Goal: Task Accomplishment & Management: Use online tool/utility

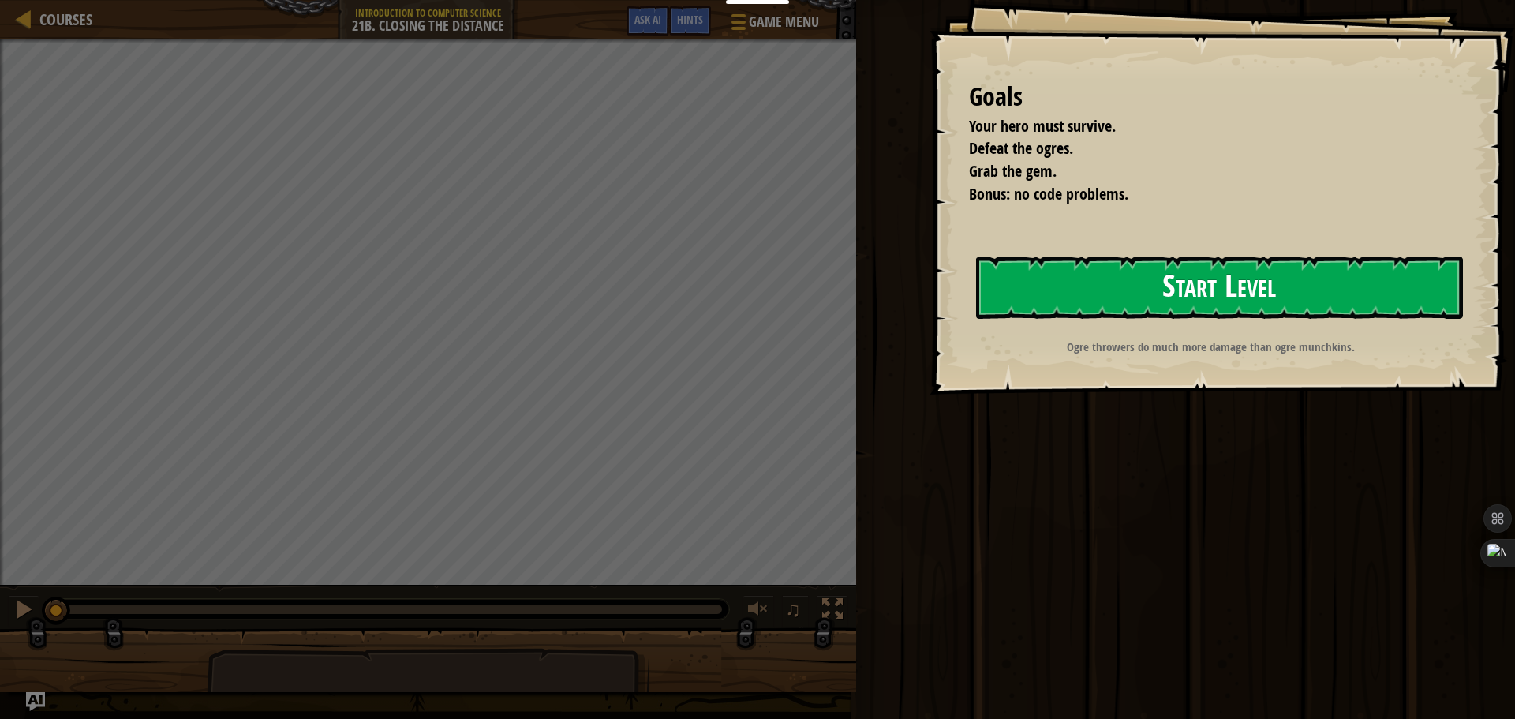
click at [1232, 277] on button "Start Level" at bounding box center [1219, 287] width 487 height 62
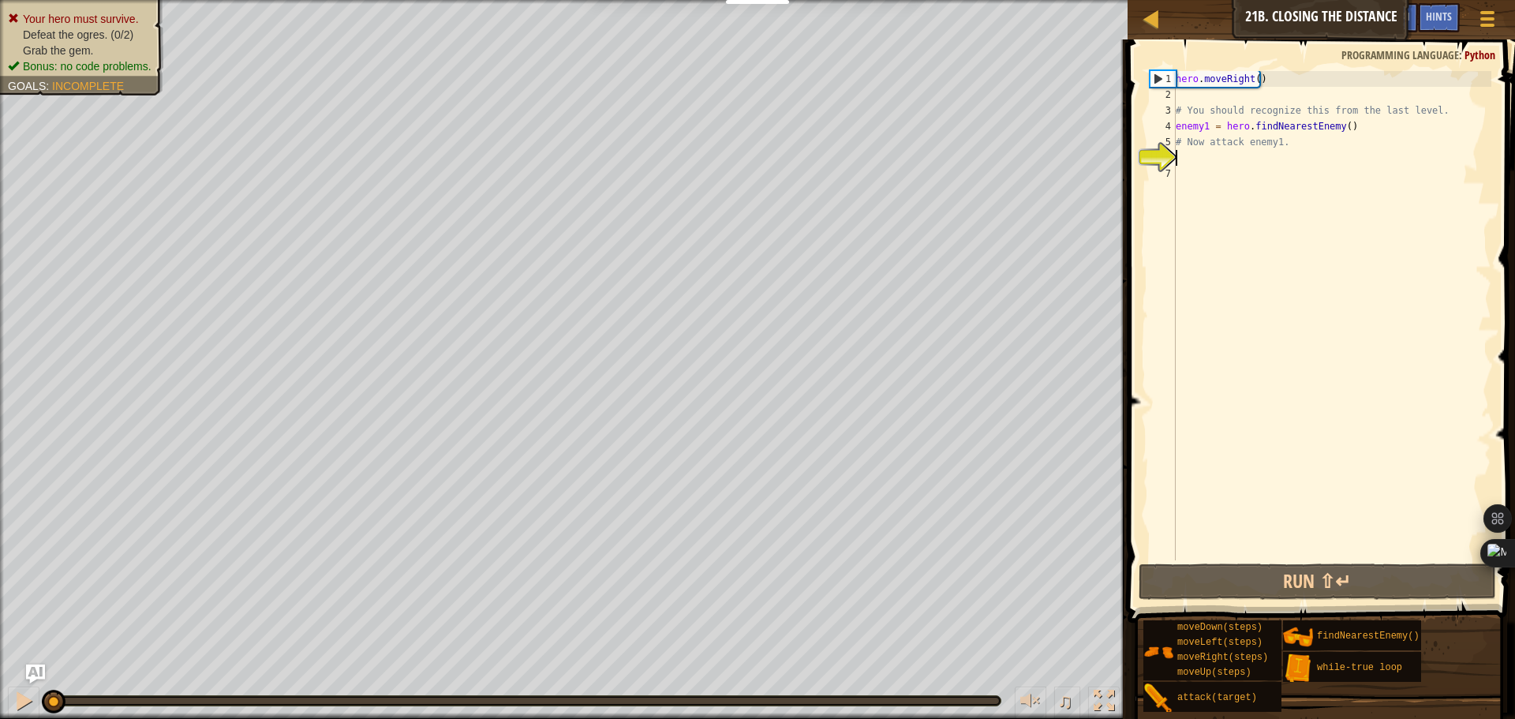
click at [1223, 182] on div "hero . moveRight ( ) # You should recognize this from the last level. enemy1 = …" at bounding box center [1332, 331] width 319 height 521
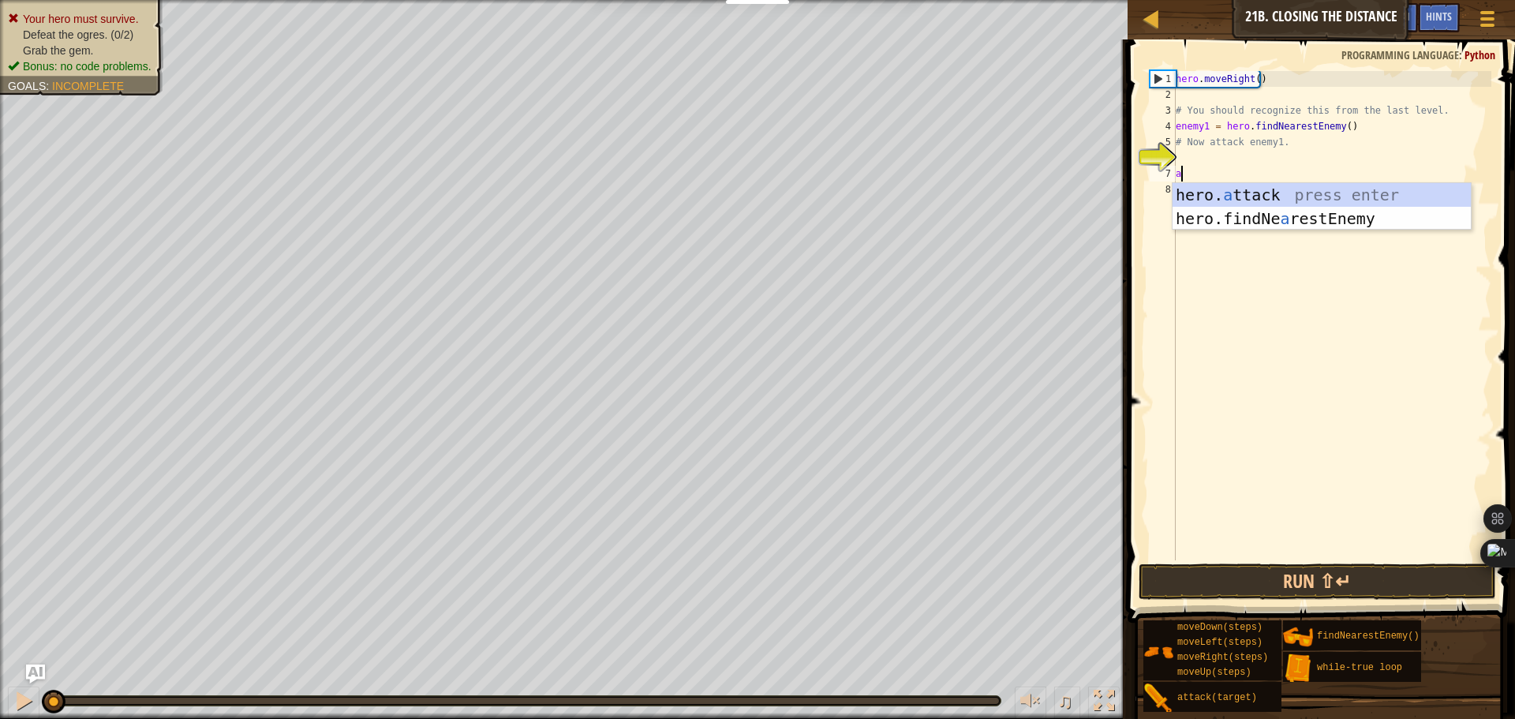
scroll to position [7, 0]
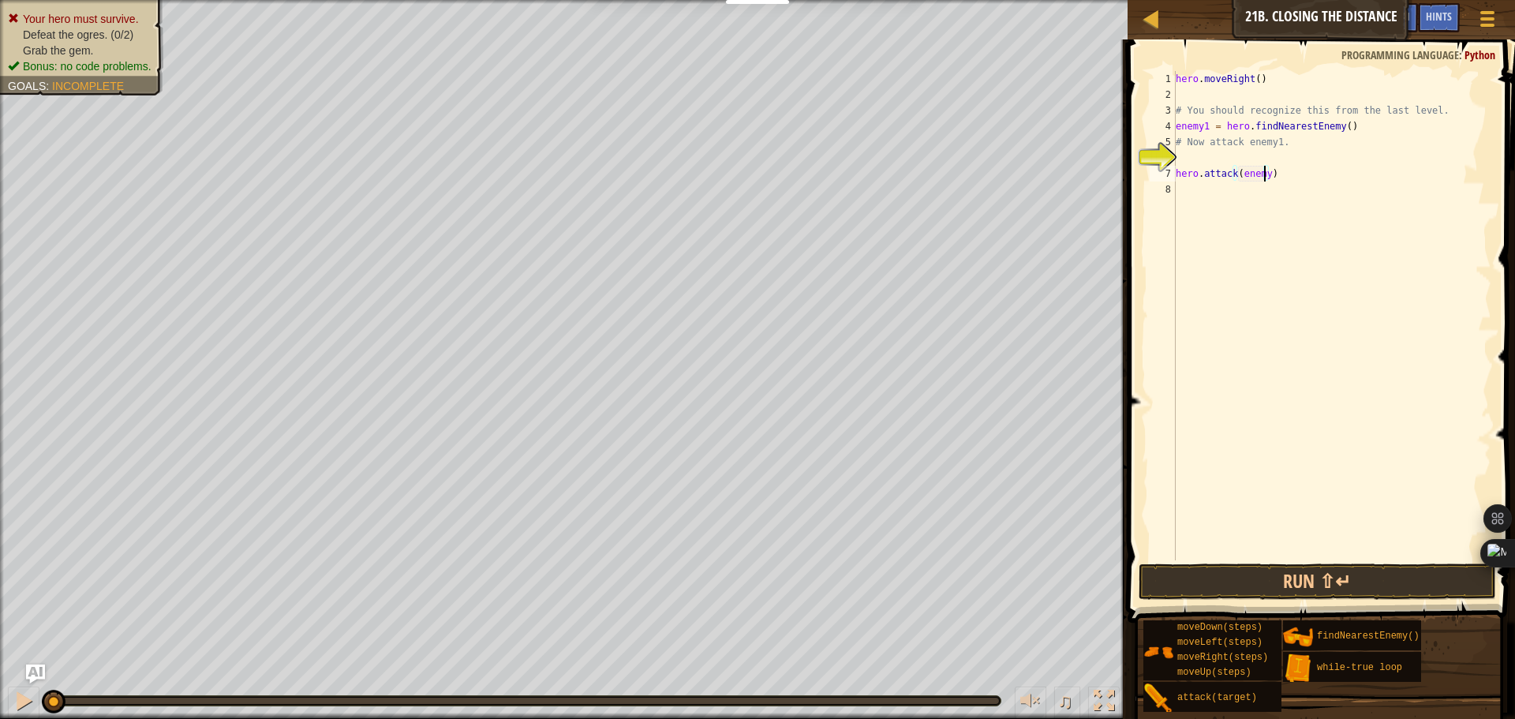
type textarea "hero.attack(enemy1)"
type textarea "at"
type textarea "hero.attack(1)"
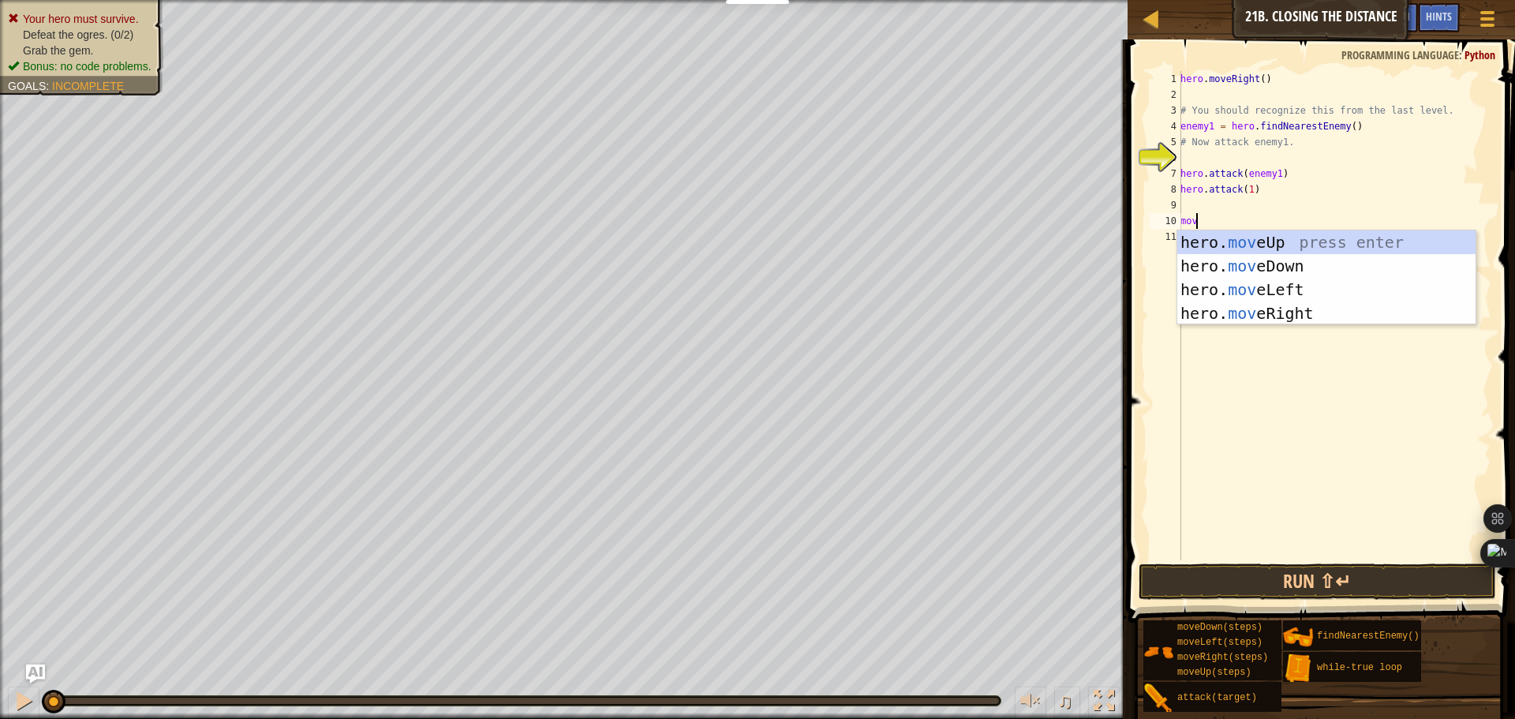
type textarea "move"
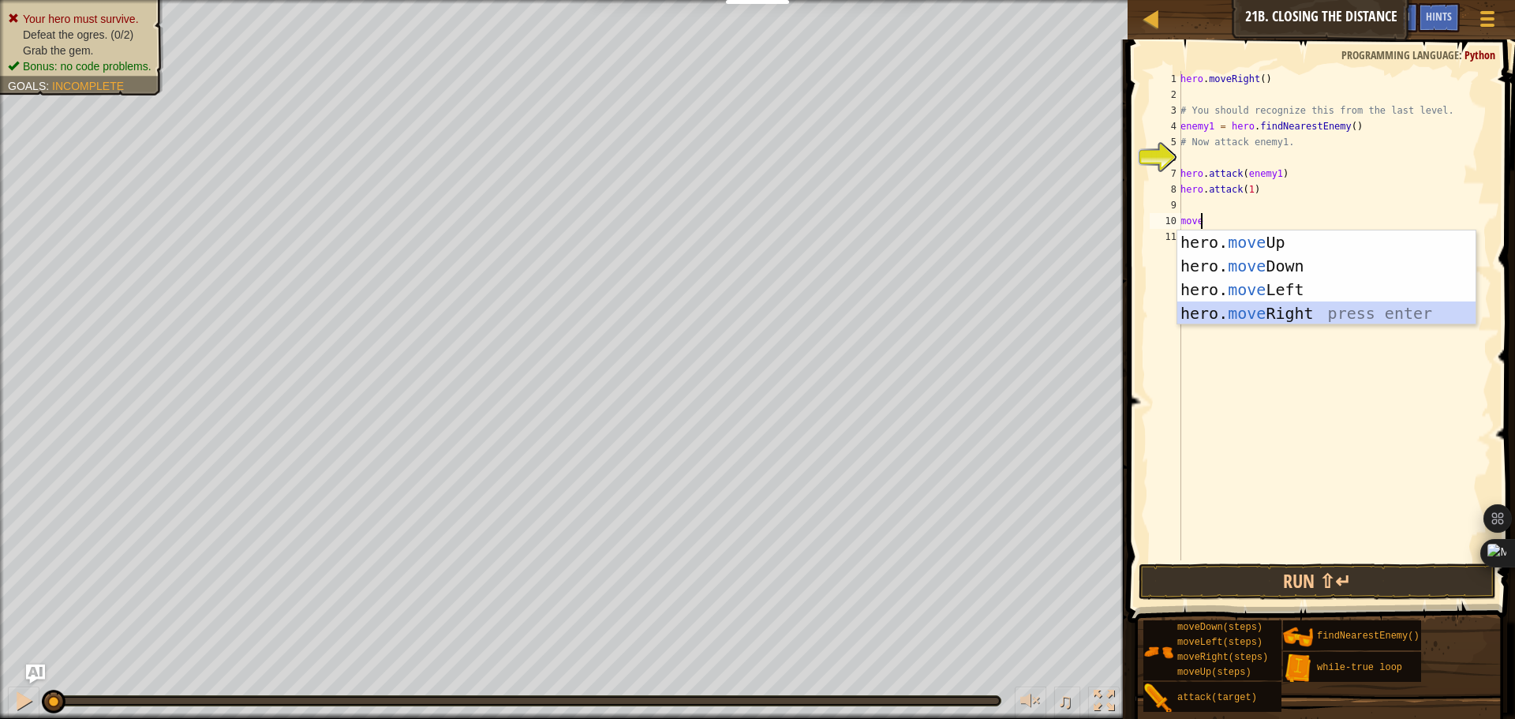
scroll to position [7, 0]
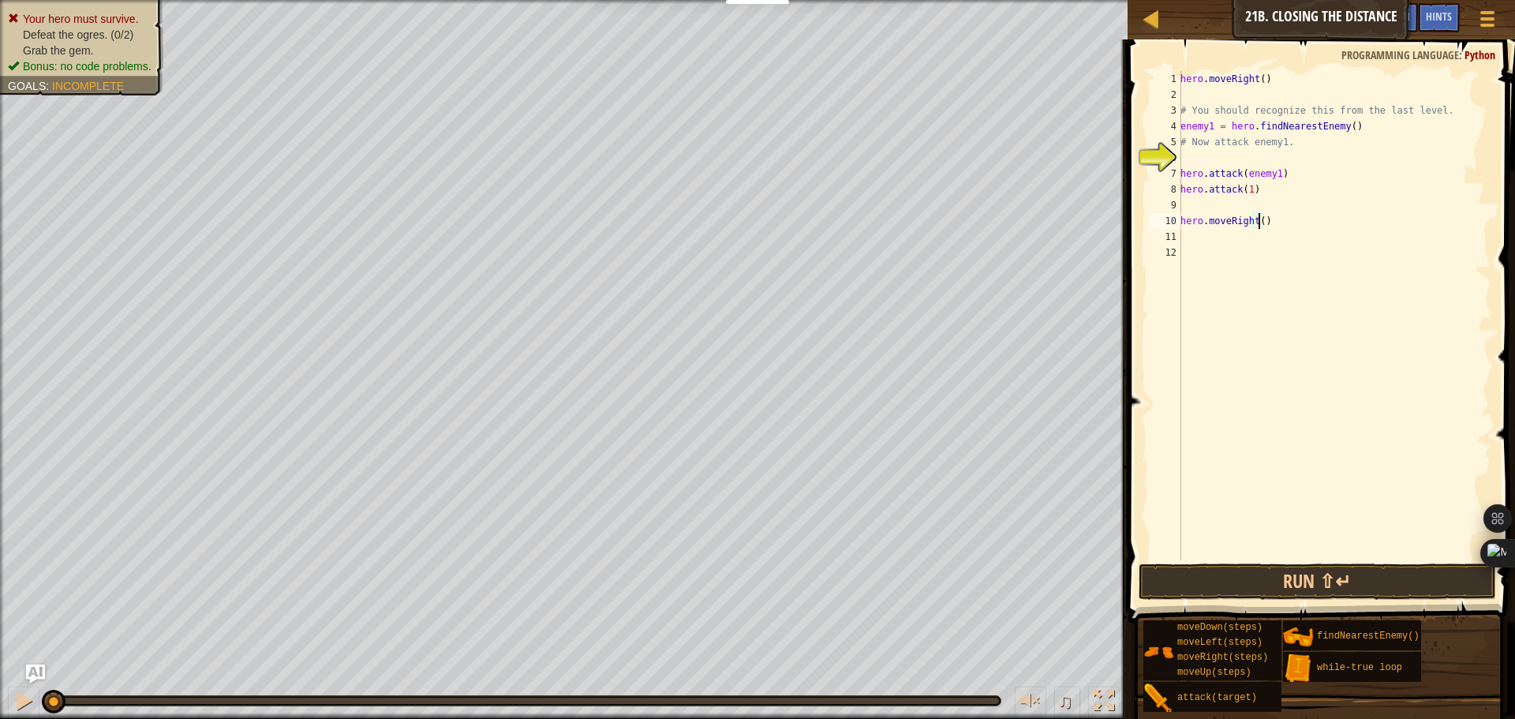
type textarea "hero.moveRight(2)"
type textarea "enemy = he"
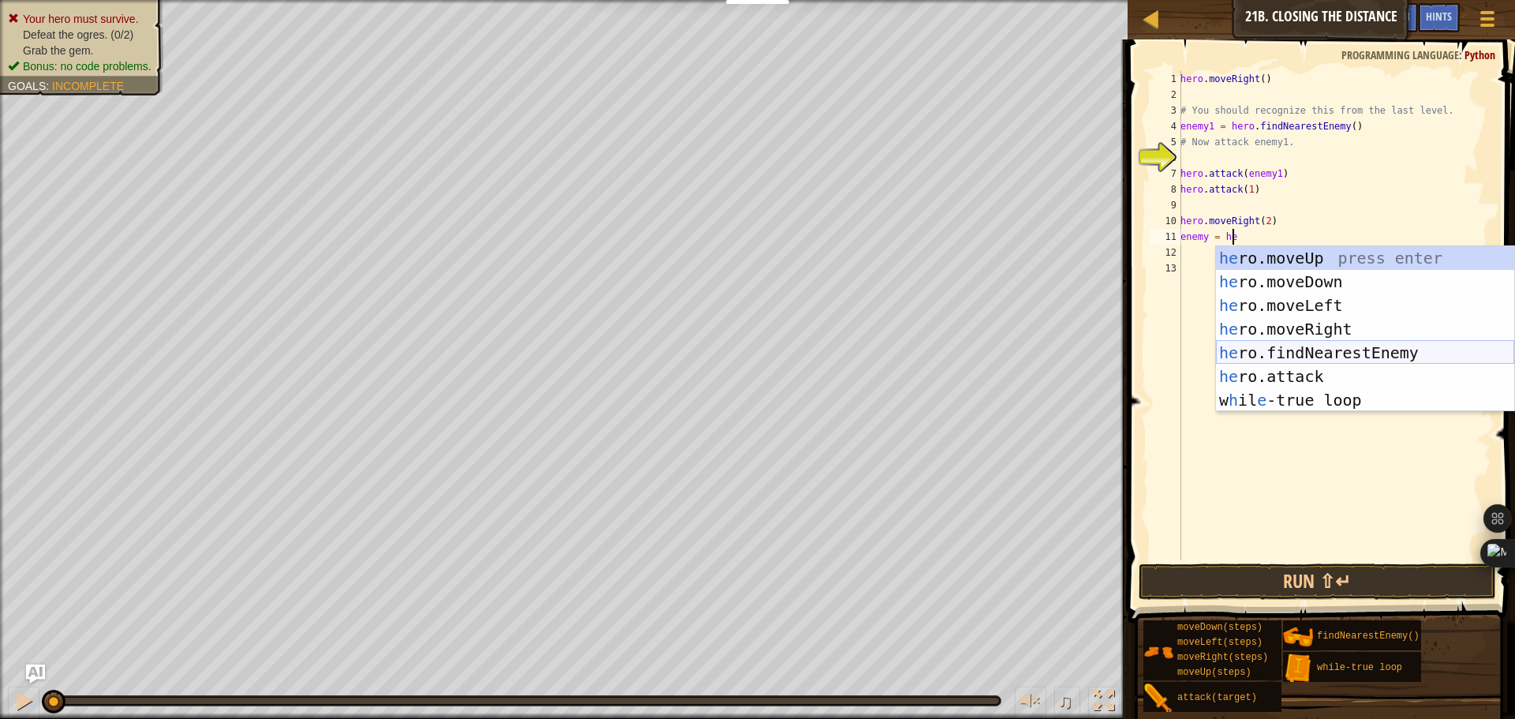
click at [1322, 354] on div "he ro.moveUp press enter he ro.moveDown press enter he ro.moveLeft press enter …" at bounding box center [1365, 352] width 298 height 213
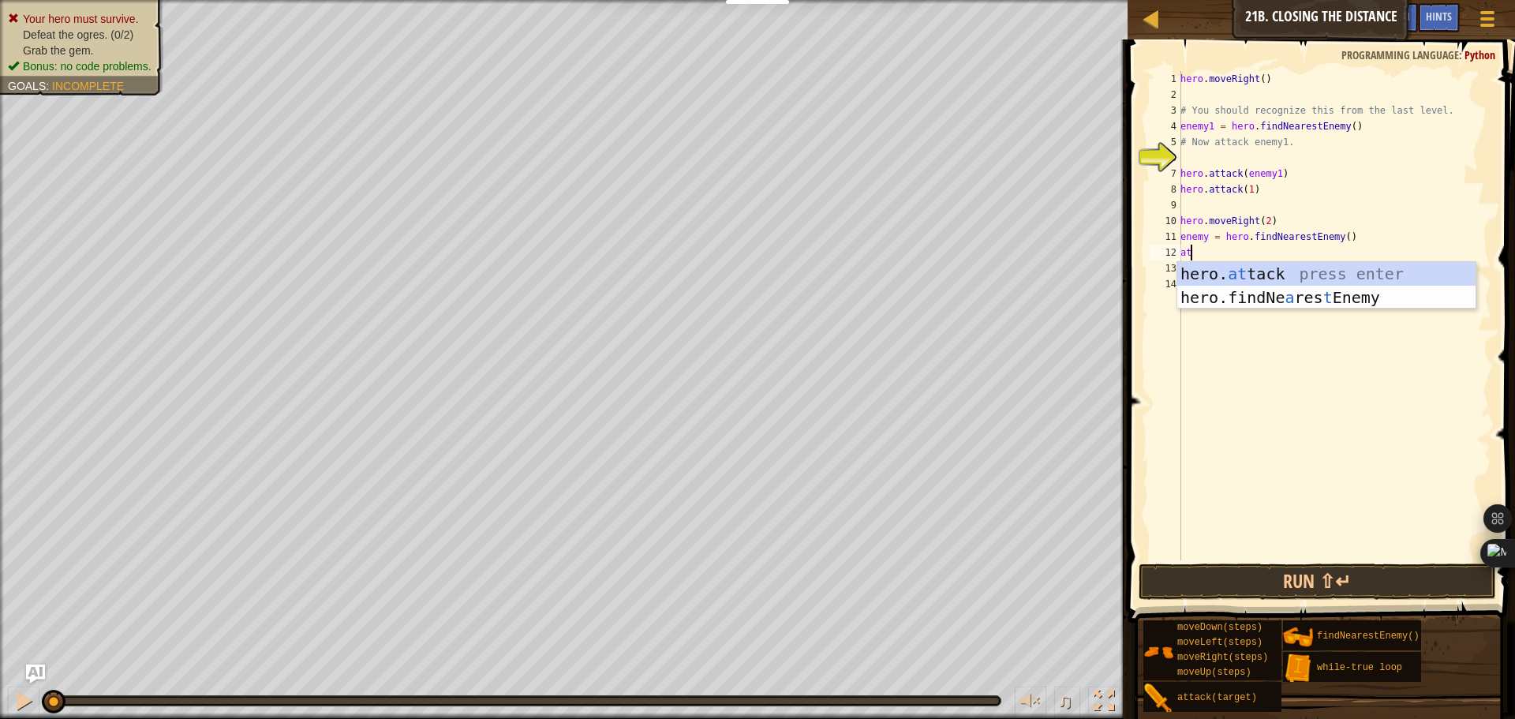
type textarea "hero.attack(enemy)"
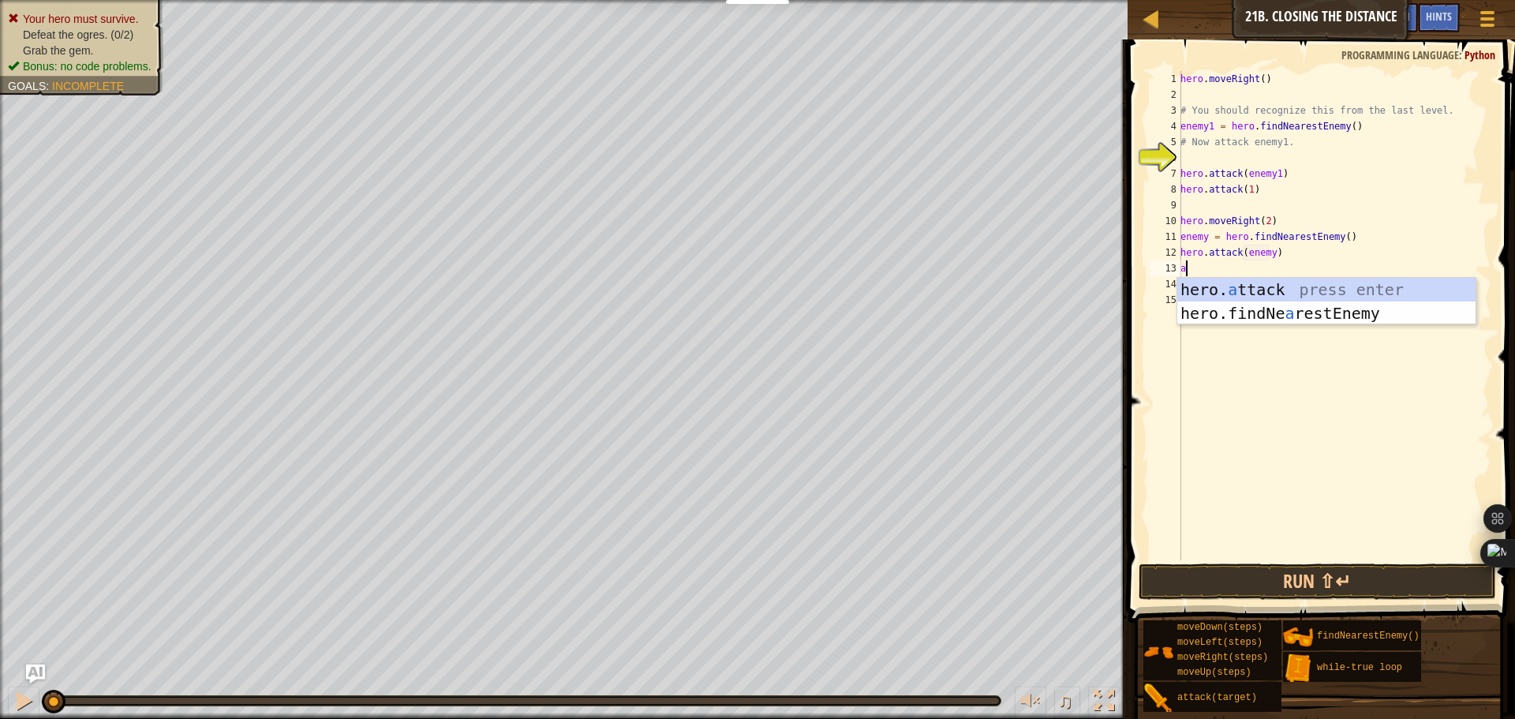
type textarea "hero.attack(enemy)"
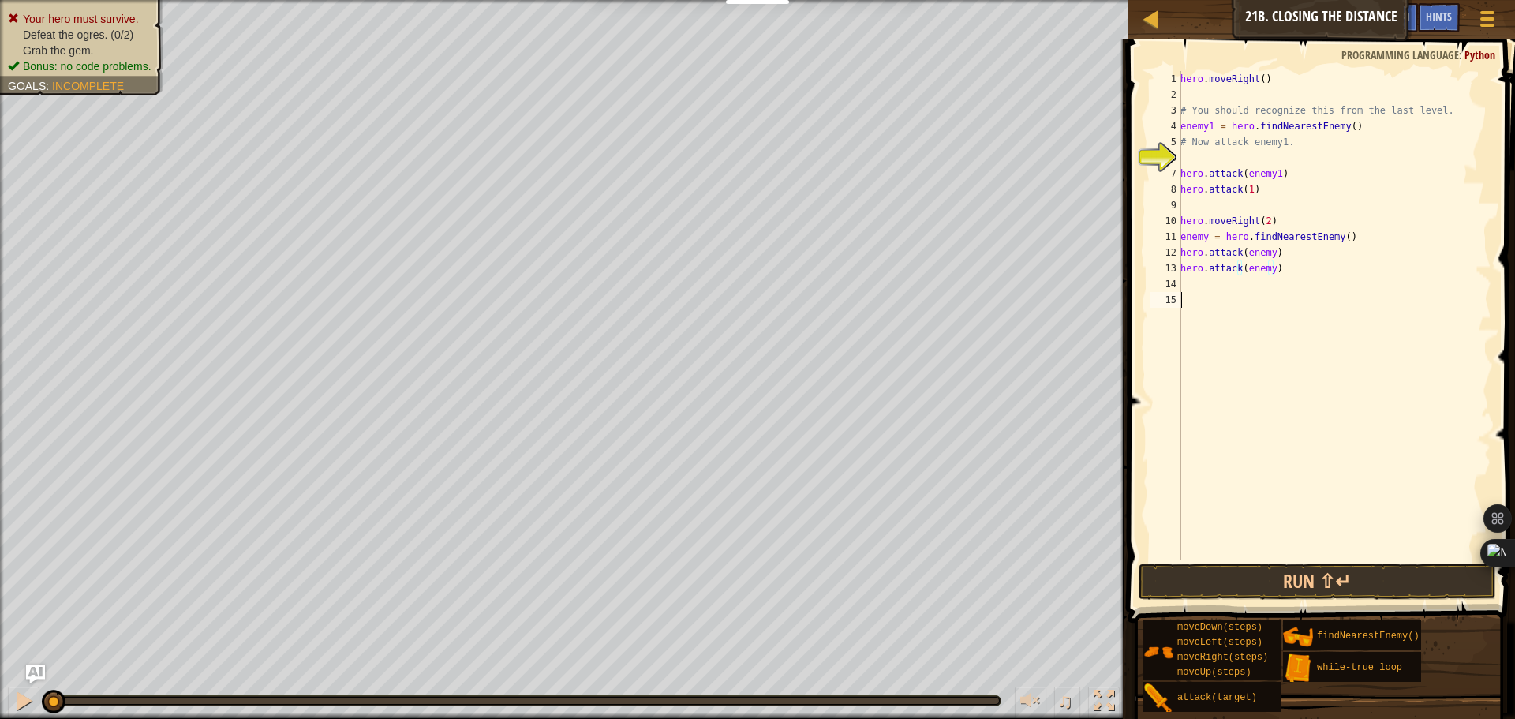
click at [1300, 296] on div "hero . moveRight ( ) # You should recognize this from the last level. enemy1 = …" at bounding box center [1334, 331] width 314 height 521
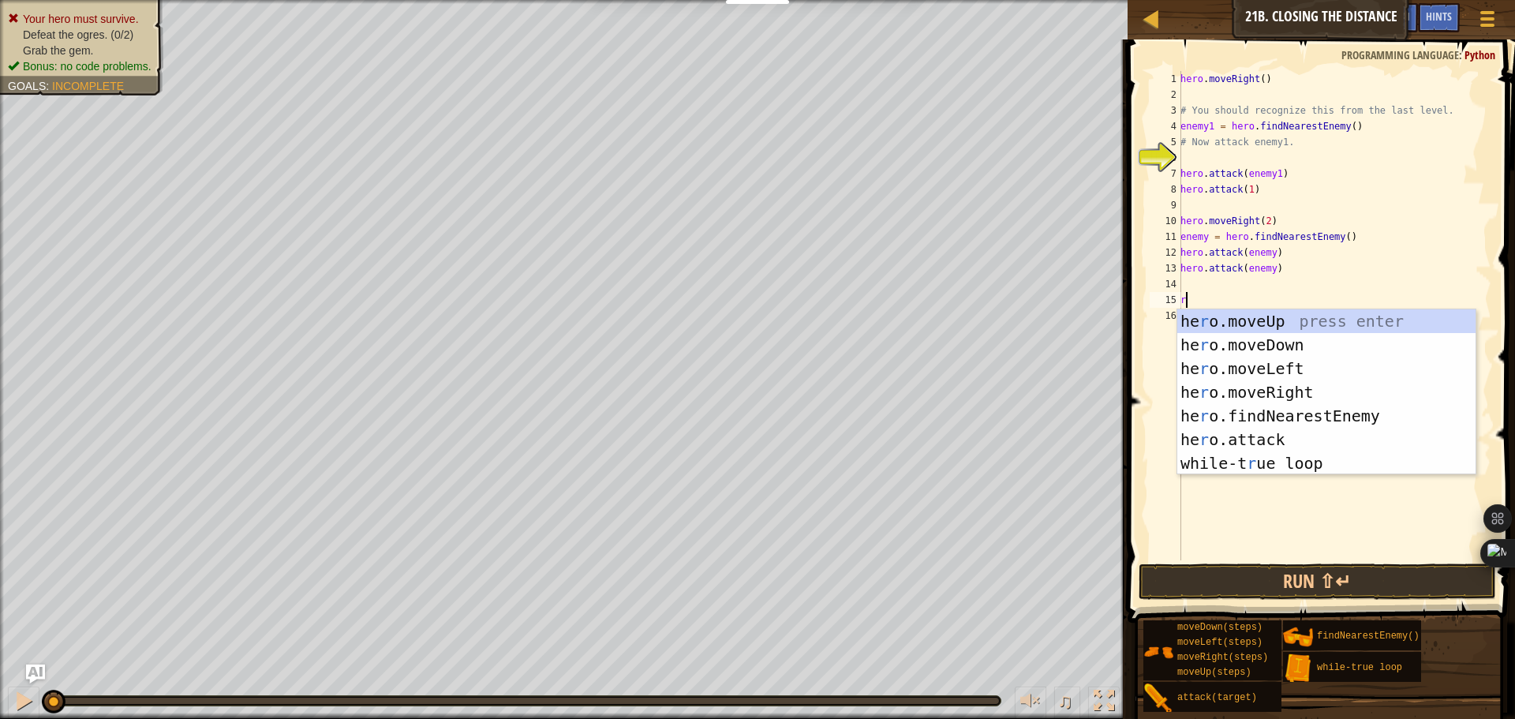
type textarea "righ"
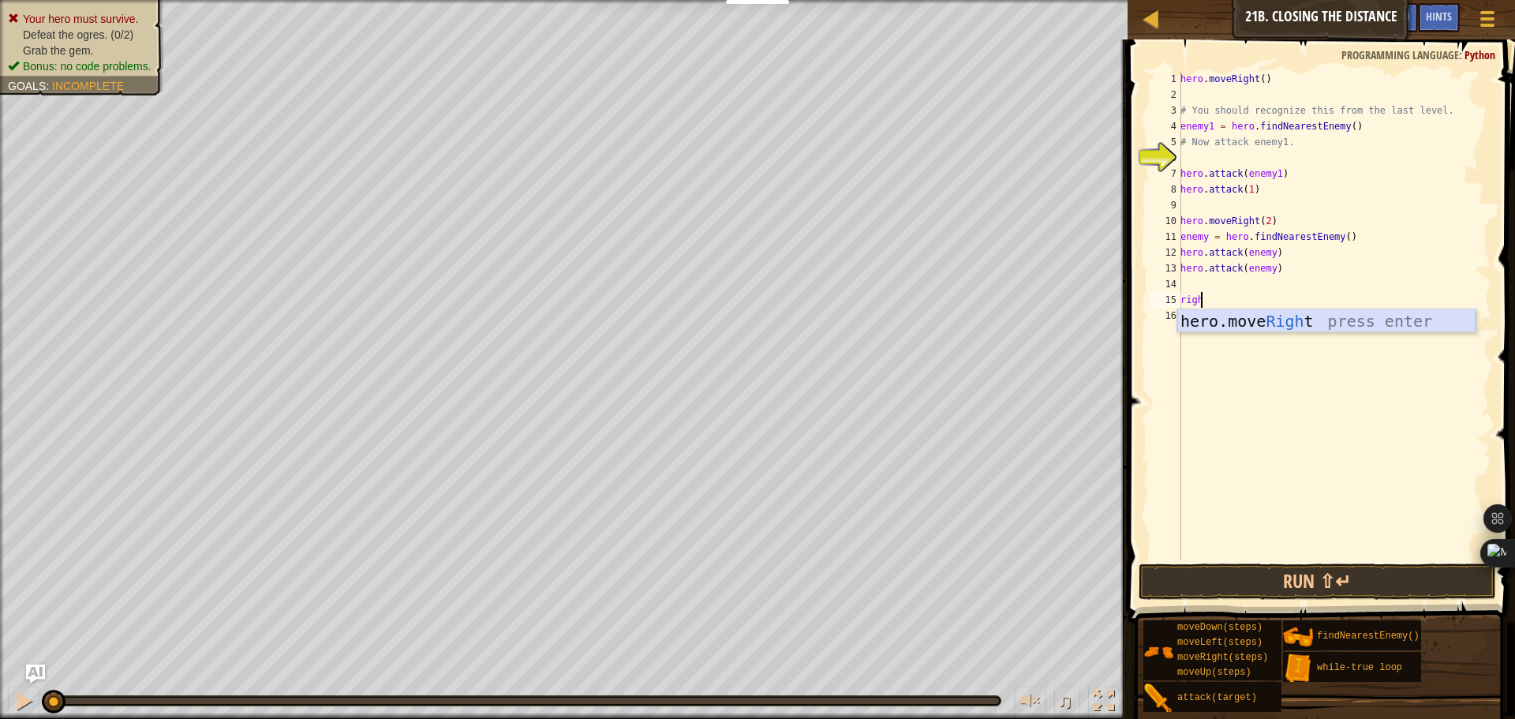
click at [1284, 327] on div "hero.move Righ t press enter" at bounding box center [1326, 344] width 298 height 71
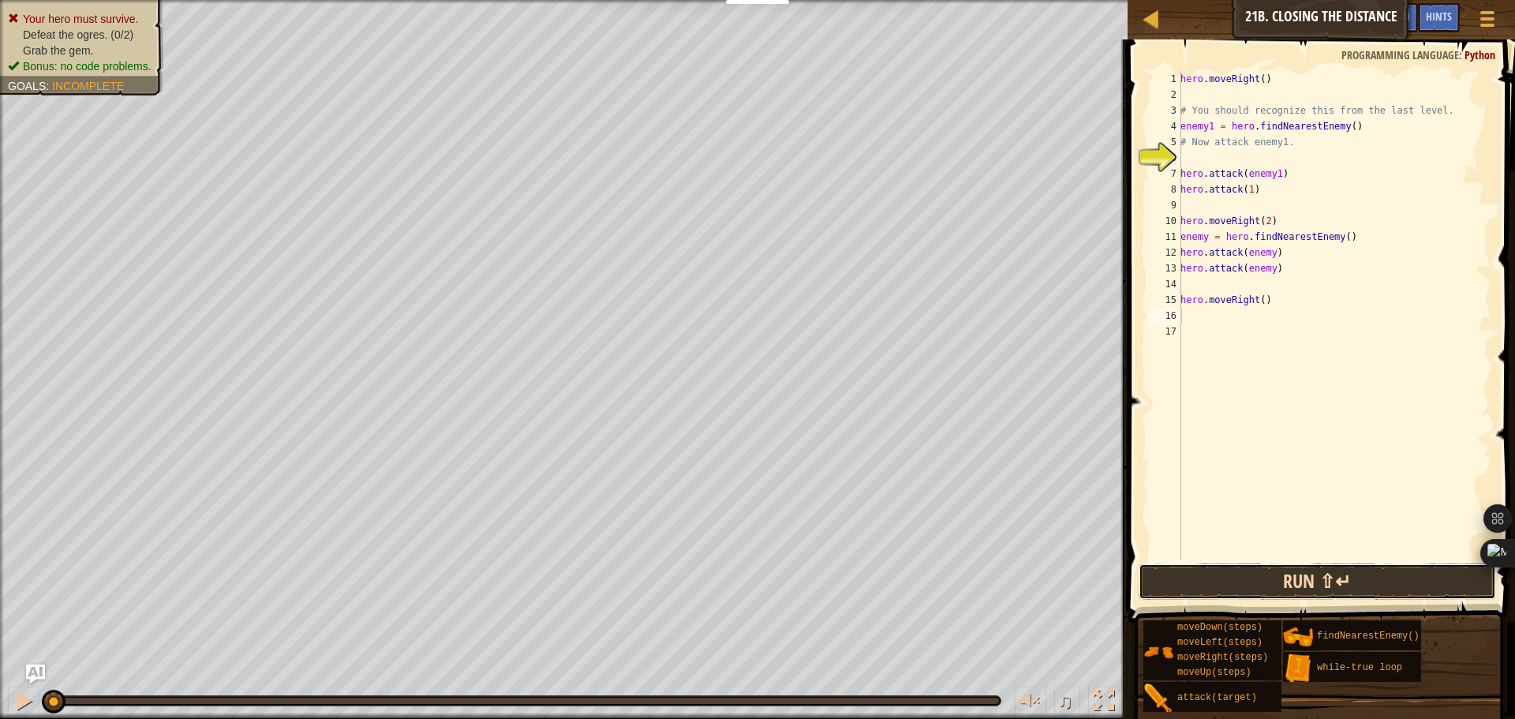
click at [1335, 589] on button "Run ⇧↵" at bounding box center [1318, 581] width 358 height 36
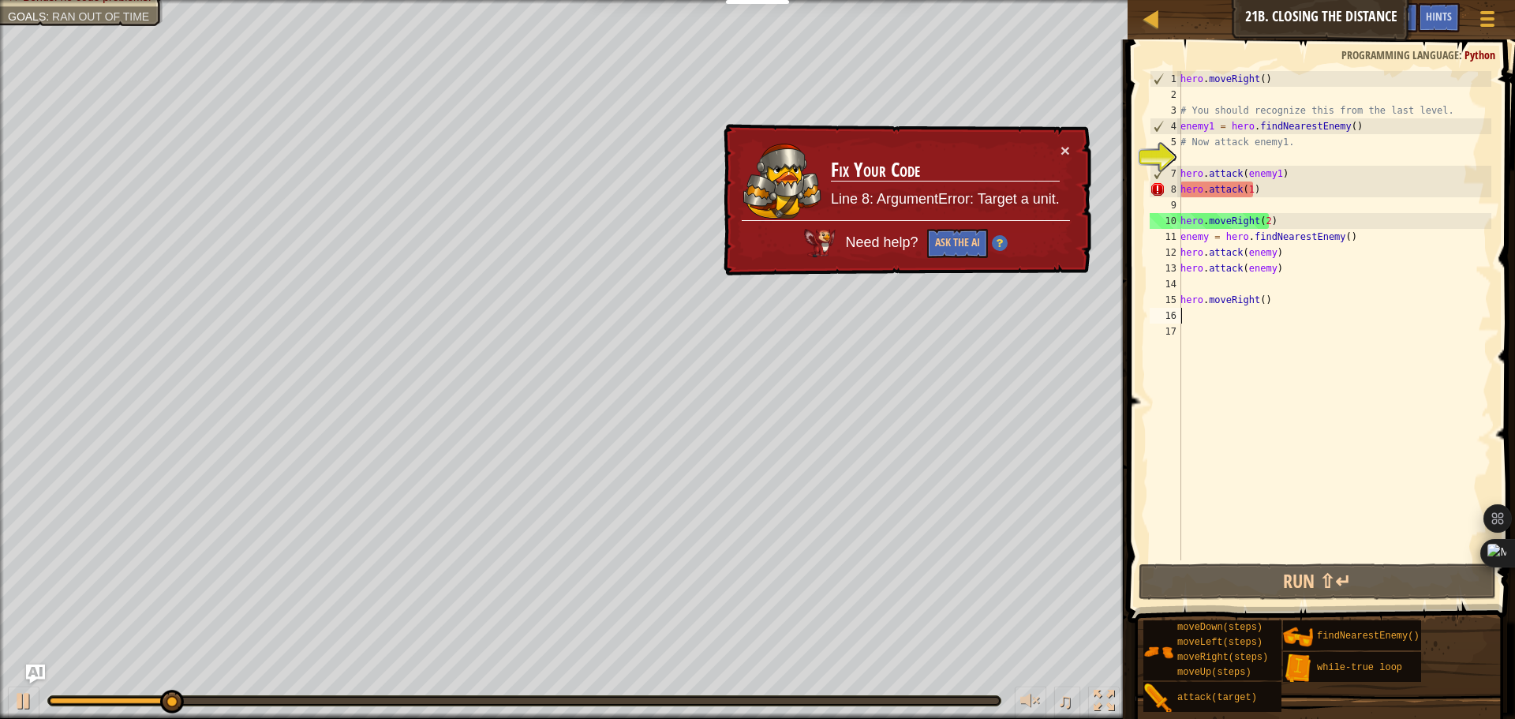
click at [1070, 148] on div "× Fix Your Code Line 8: ArgumentError: Target a unit. Need help? Ask the AI" at bounding box center [906, 200] width 371 height 152
click at [1063, 149] on button "×" at bounding box center [1065, 150] width 9 height 17
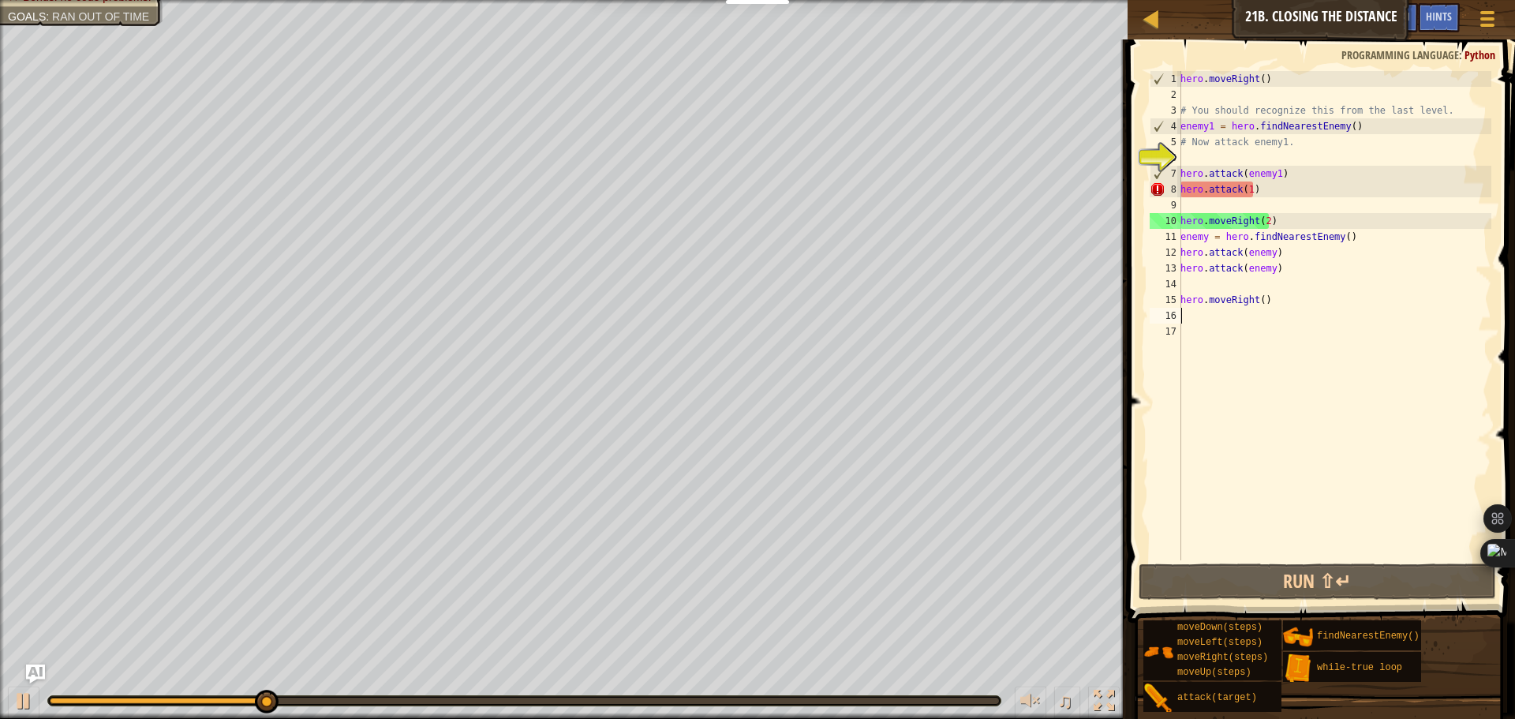
click at [1240, 191] on div "hero . moveRight ( ) # You should recognize this from the last level. enemy1 = …" at bounding box center [1334, 331] width 314 height 521
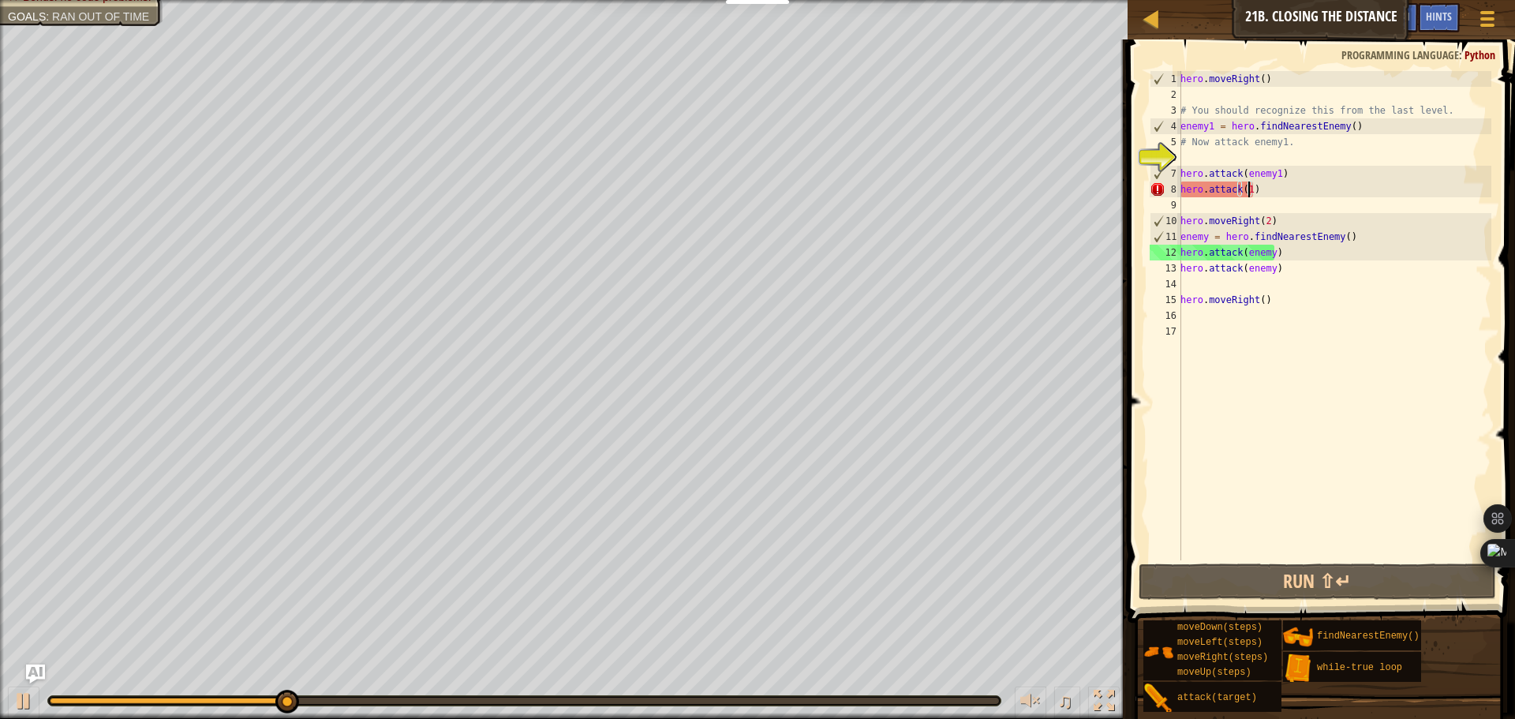
click at [1246, 188] on div "hero . moveRight ( ) # You should recognize this from the last level. enemy1 = …" at bounding box center [1334, 331] width 314 height 521
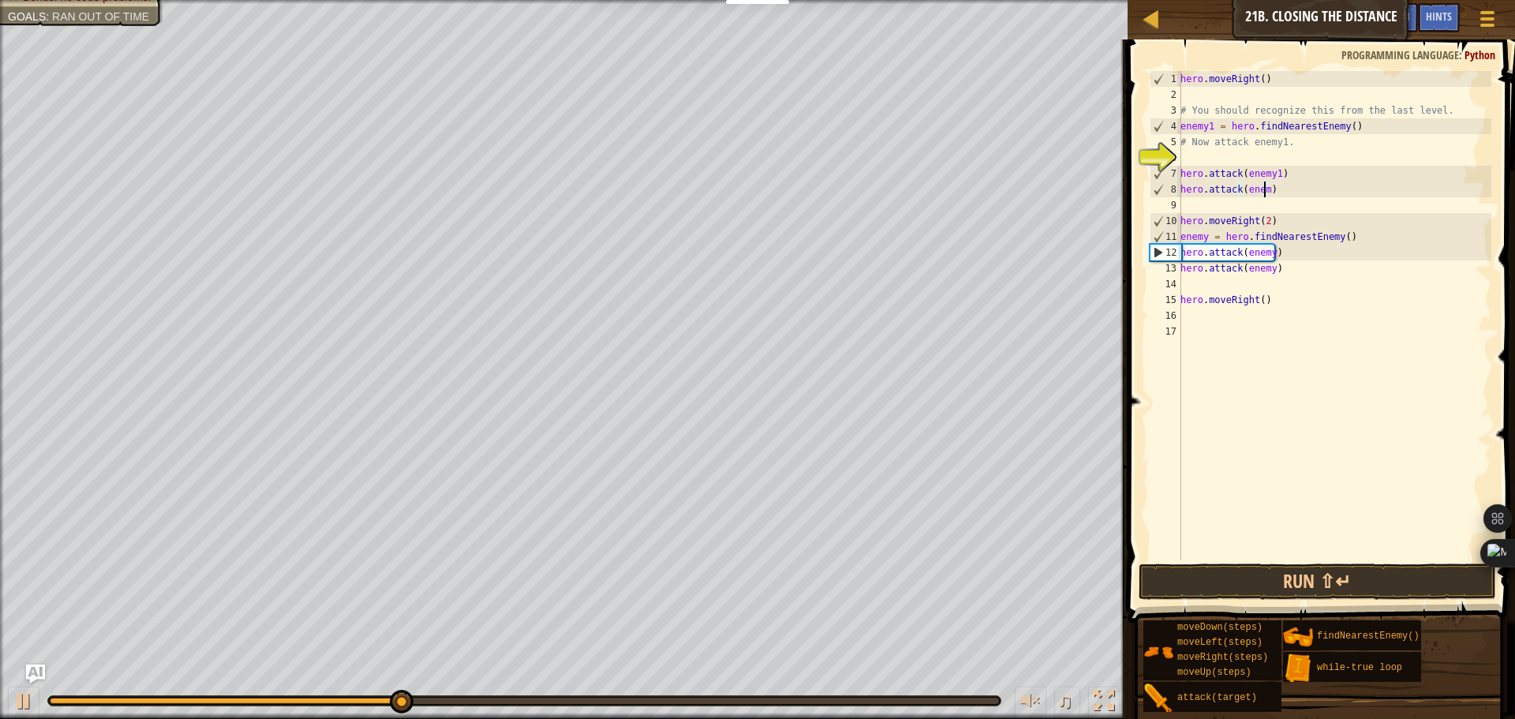
scroll to position [7, 7]
click at [1325, 567] on button "Run ⇧↵" at bounding box center [1318, 581] width 358 height 36
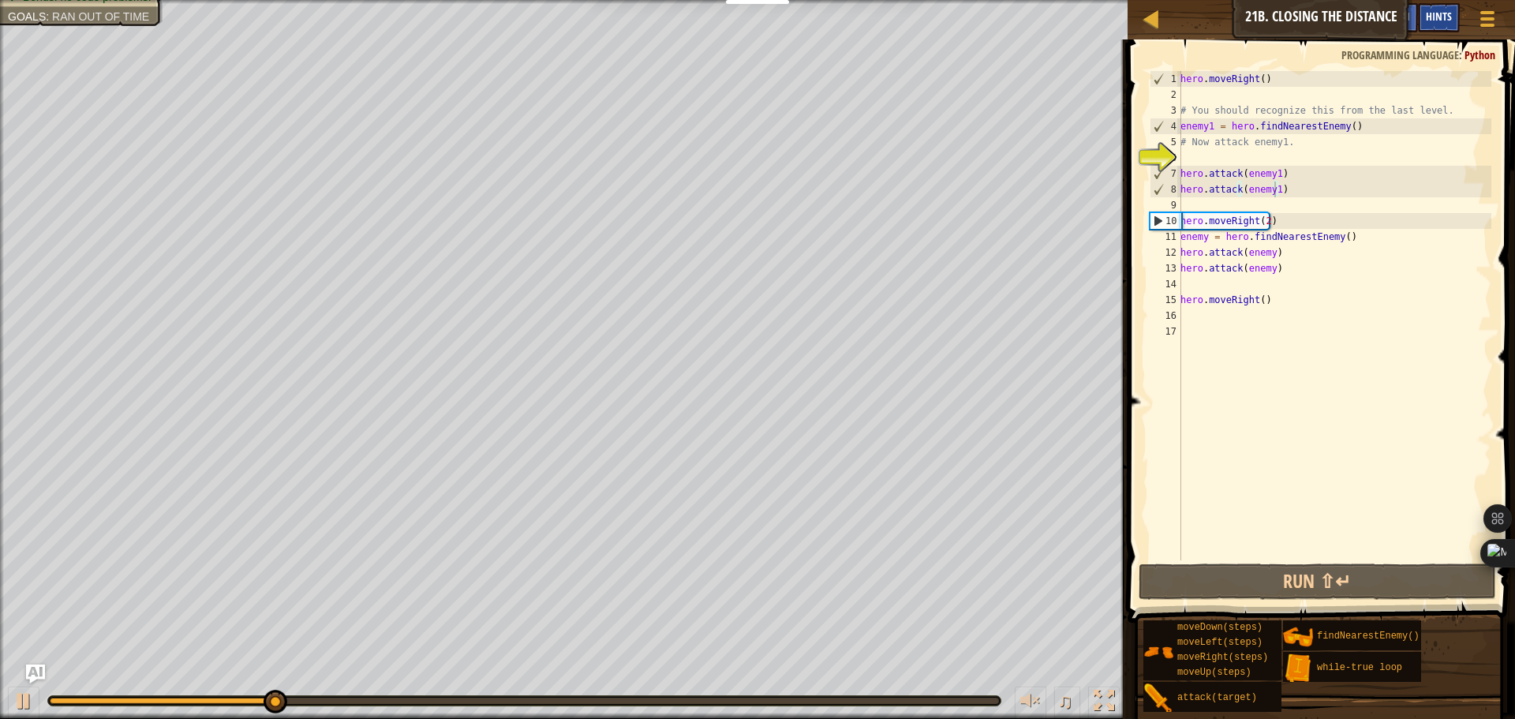
click at [1446, 21] on span "Hints" at bounding box center [1439, 16] width 26 height 15
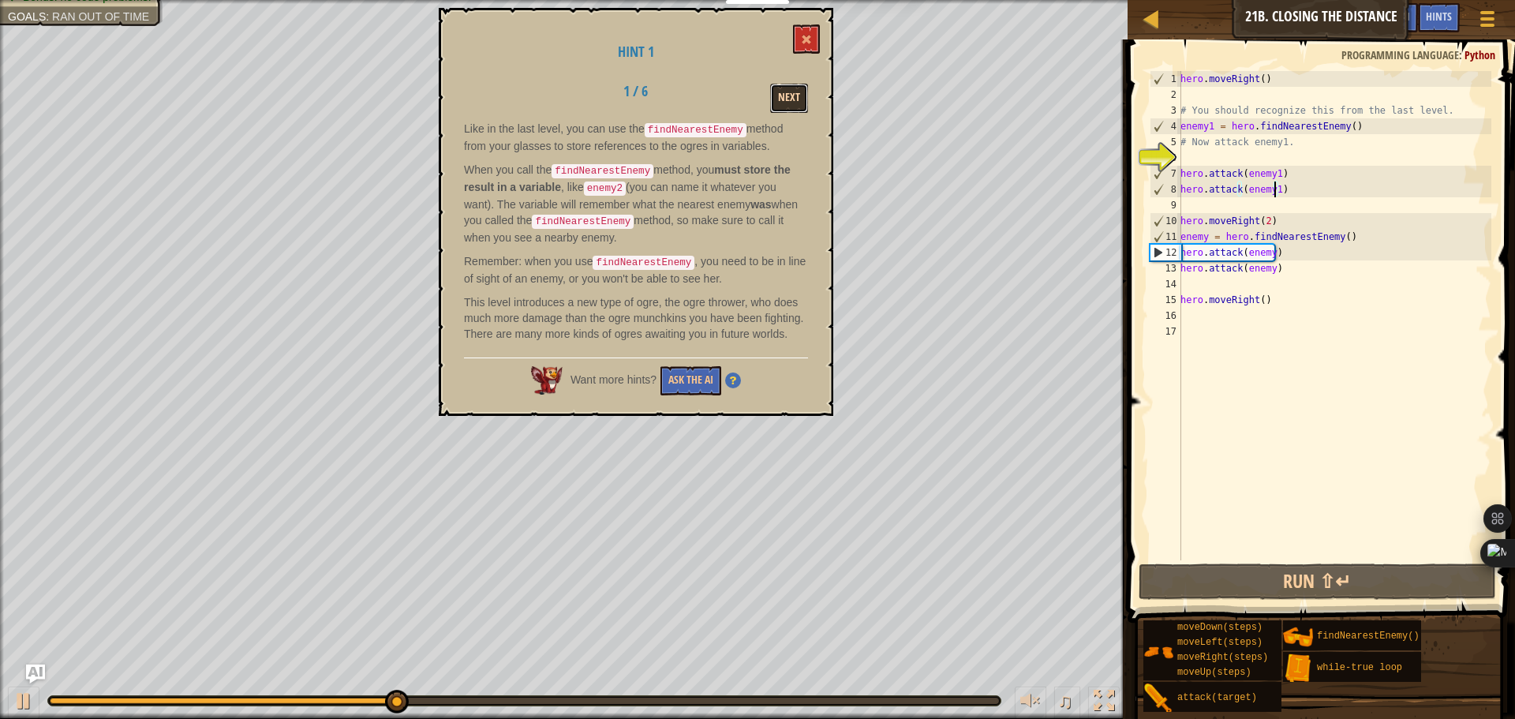
click at [792, 95] on button "Next" at bounding box center [789, 98] width 38 height 29
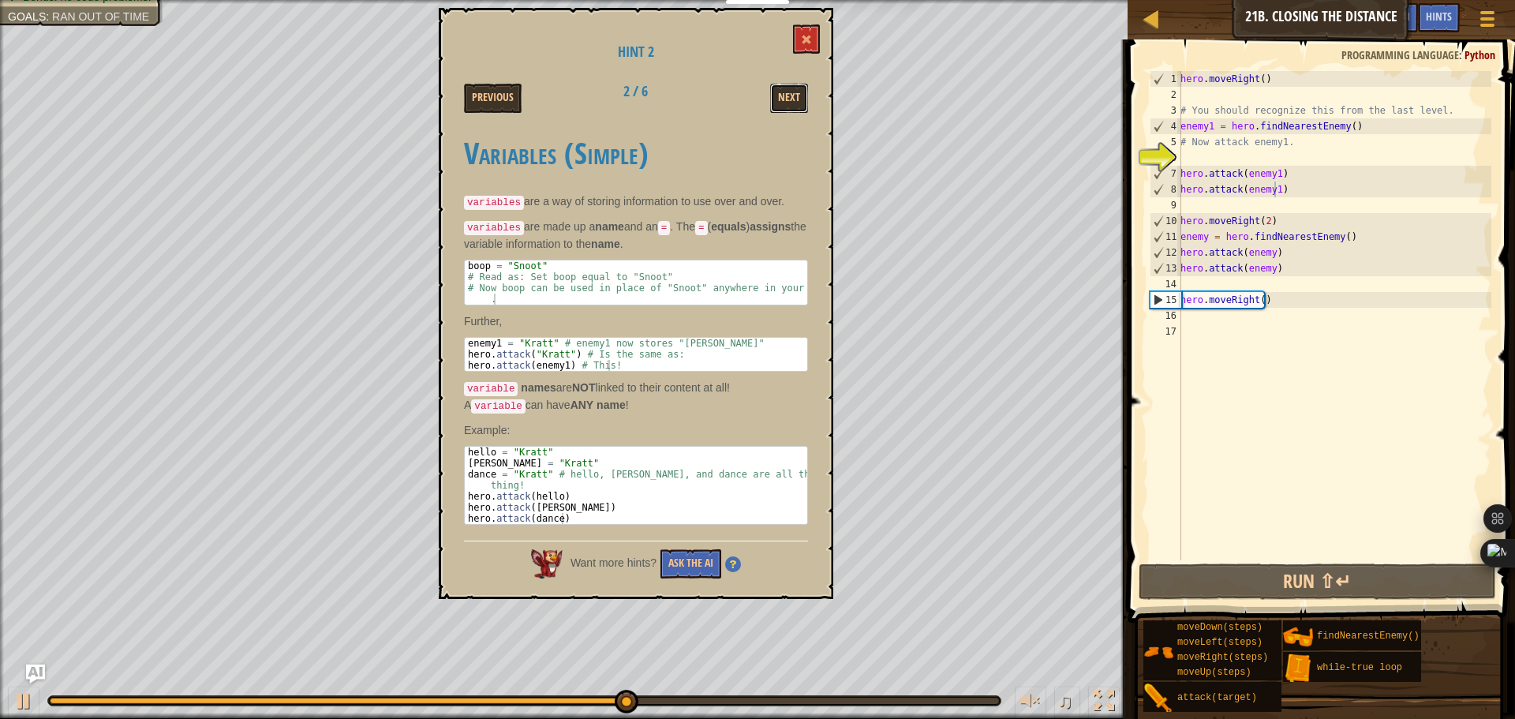
click at [792, 95] on button "Next" at bounding box center [789, 98] width 38 height 29
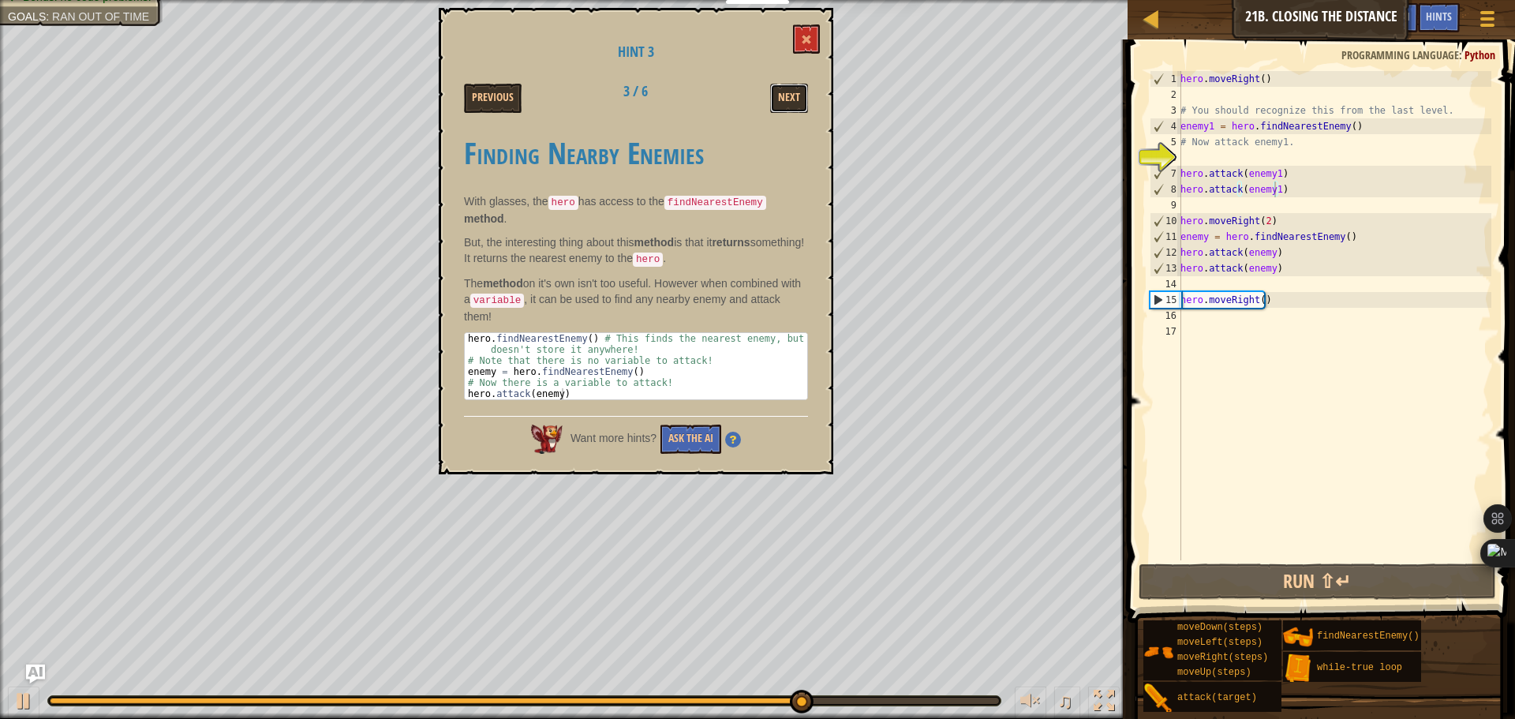
click at [792, 95] on button "Next" at bounding box center [789, 98] width 38 height 29
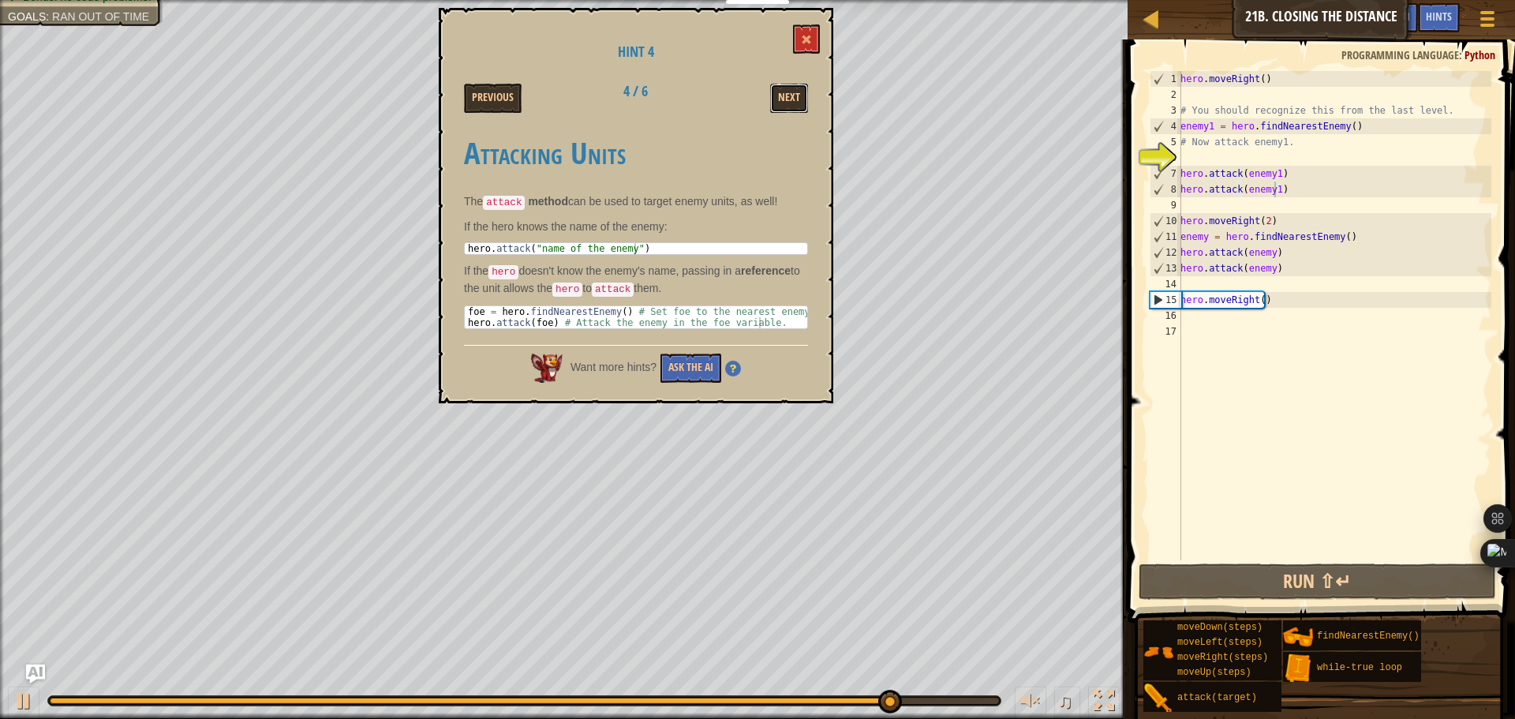
click at [792, 95] on button "Next" at bounding box center [789, 98] width 38 height 29
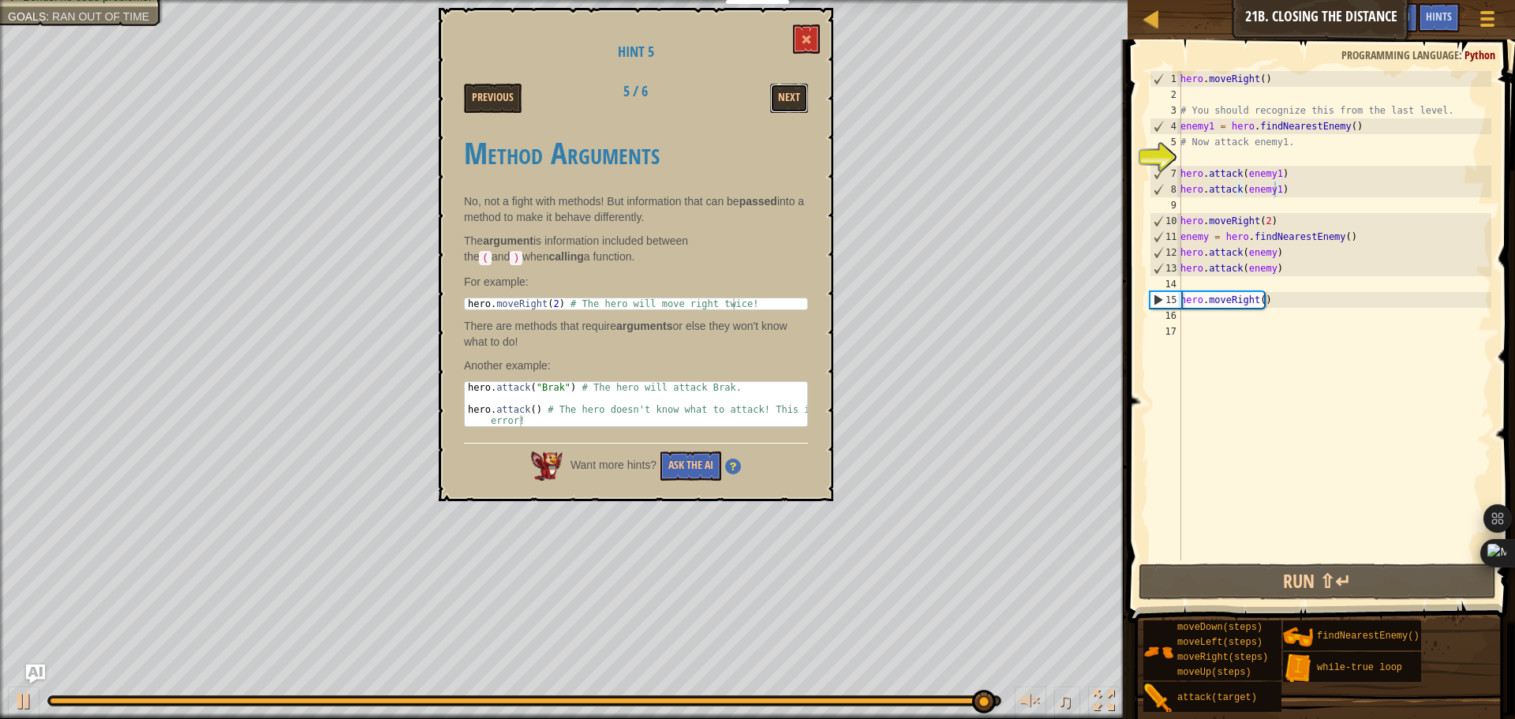
click at [792, 95] on button "Next" at bounding box center [789, 98] width 38 height 29
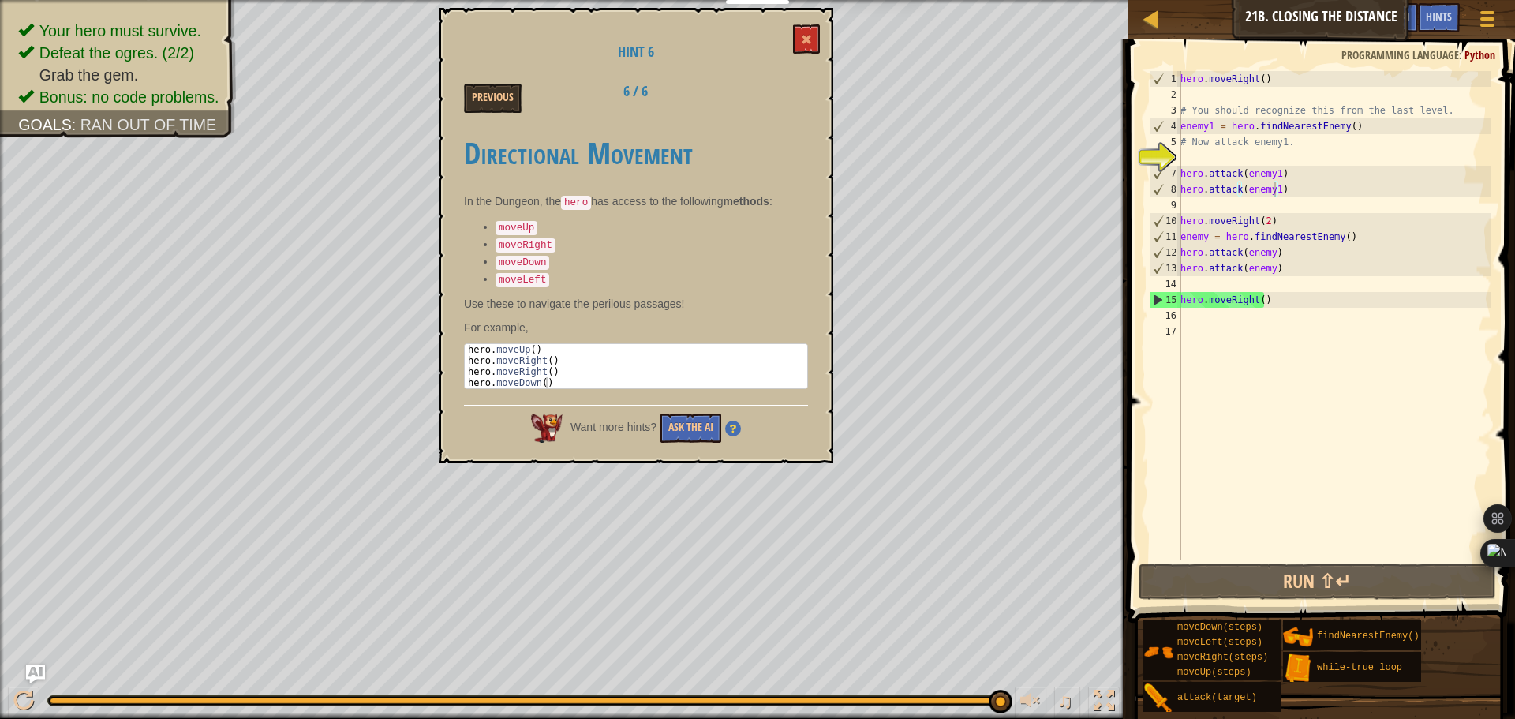
type textarea "hero.moveRight()"
click at [1184, 305] on div "hero . moveRight ( ) # You should recognize this from the last level. enemy1 = …" at bounding box center [1334, 331] width 314 height 521
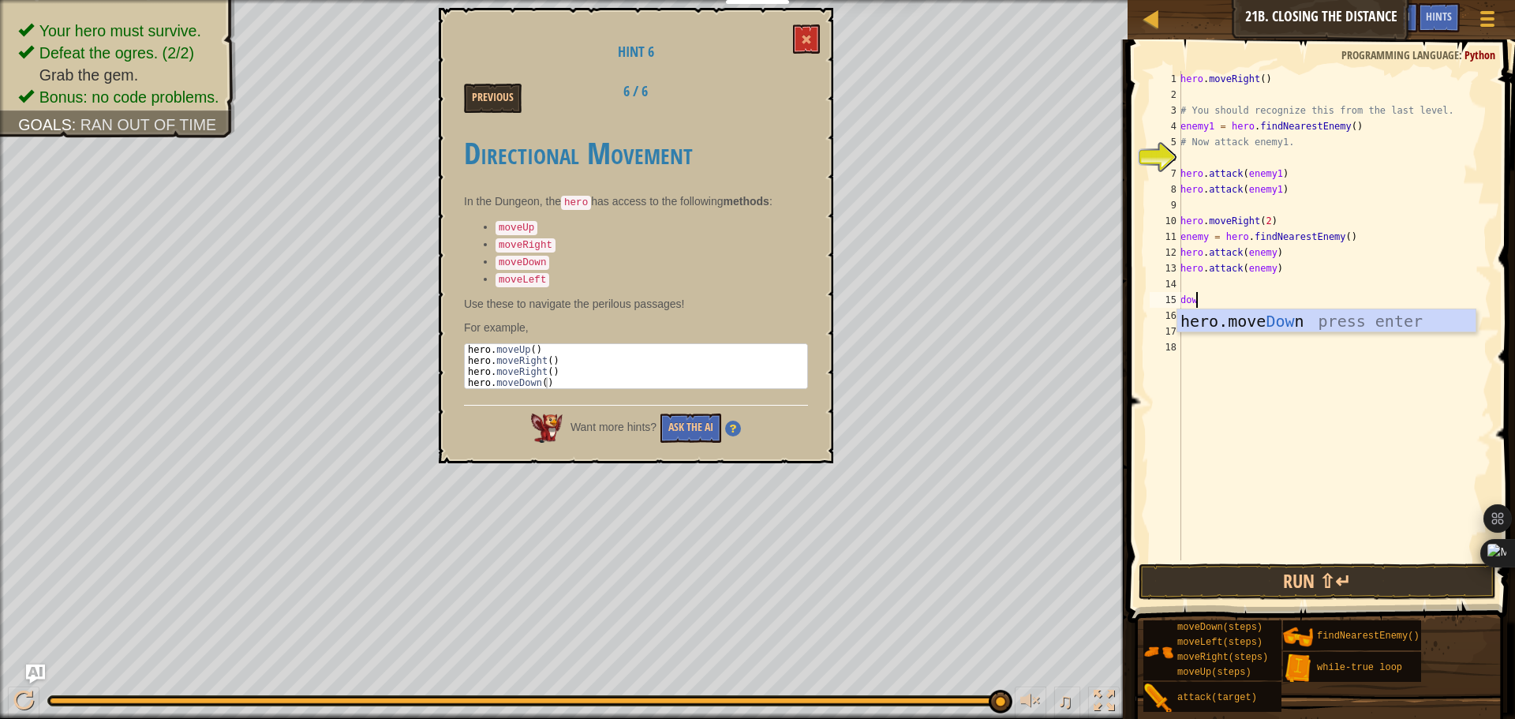
scroll to position [7, 1]
type textarea "down"
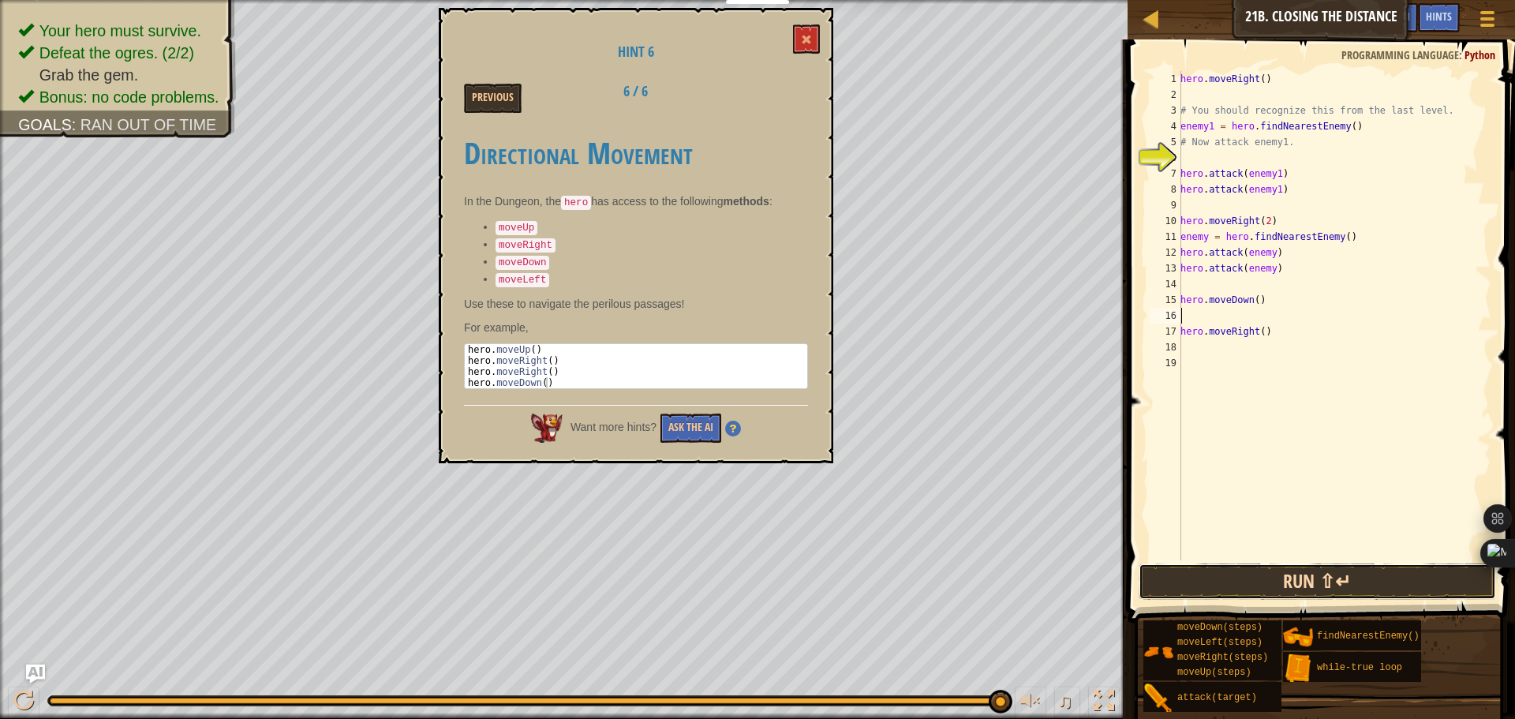
click at [1252, 582] on button "Run ⇧↵" at bounding box center [1318, 581] width 358 height 36
